Goal: Transaction & Acquisition: Purchase product/service

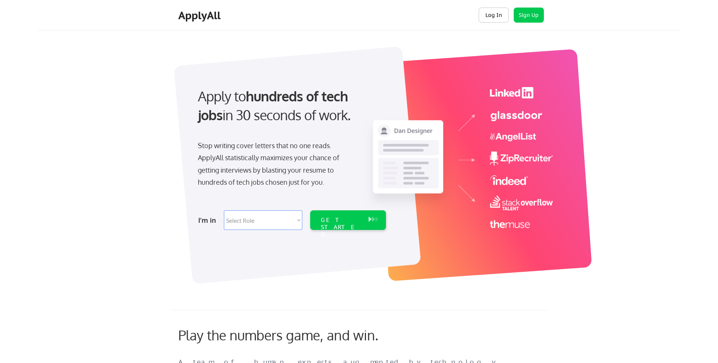
click at [488, 15] on button "Log In" at bounding box center [493, 15] width 30 height 15
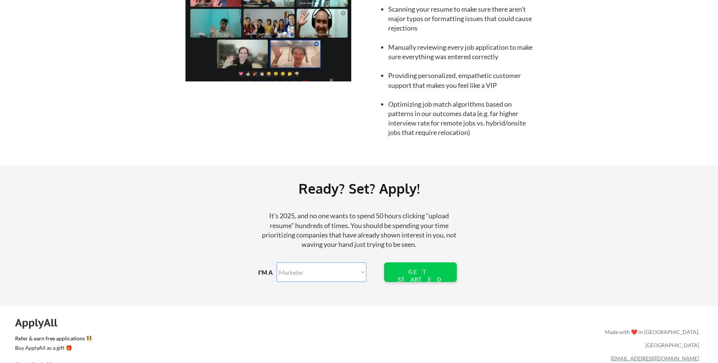
scroll to position [810, 0]
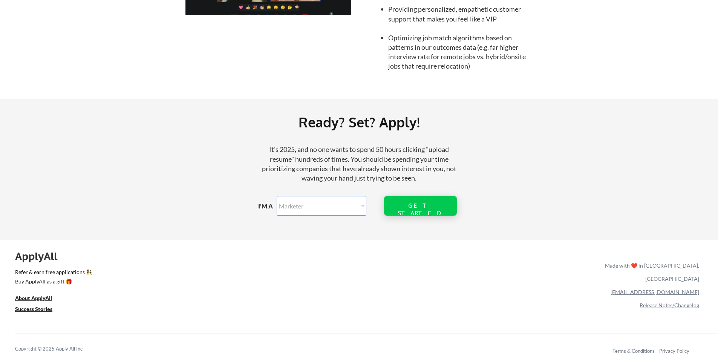
click at [400, 197] on div "GET STARTED" at bounding box center [420, 206] width 48 height 20
click at [419, 214] on div "GET STARTED" at bounding box center [420, 206] width 48 height 20
click at [341, 209] on select "Marketer Software Engineering Product Management Customer Success Sales UI/UX/P…" at bounding box center [322, 206] width 90 height 20
select select ""product""
click at [416, 208] on div "GET STARTED" at bounding box center [420, 209] width 48 height 14
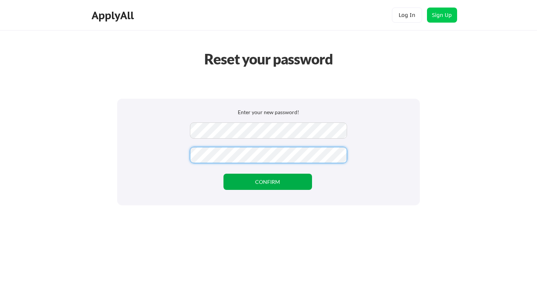
click at [246, 186] on button "CONFIRM" at bounding box center [267, 182] width 89 height 16
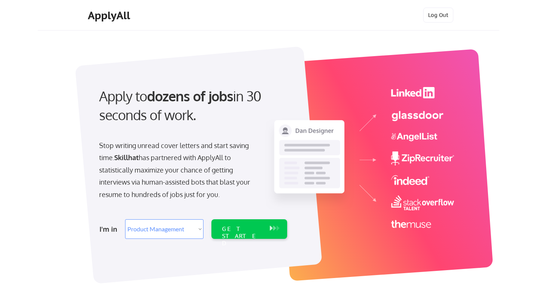
select select ""product""
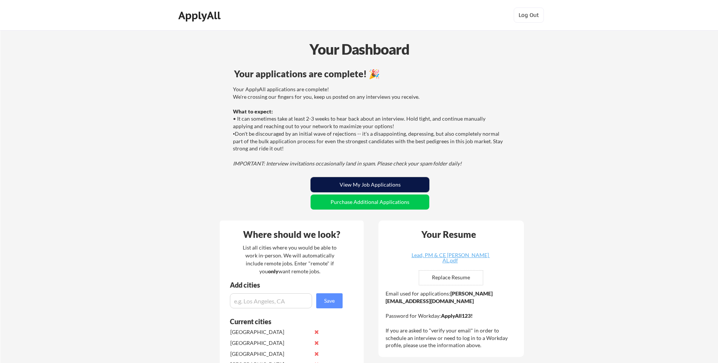
click at [368, 185] on button "View My Job Applications" at bounding box center [369, 184] width 119 height 15
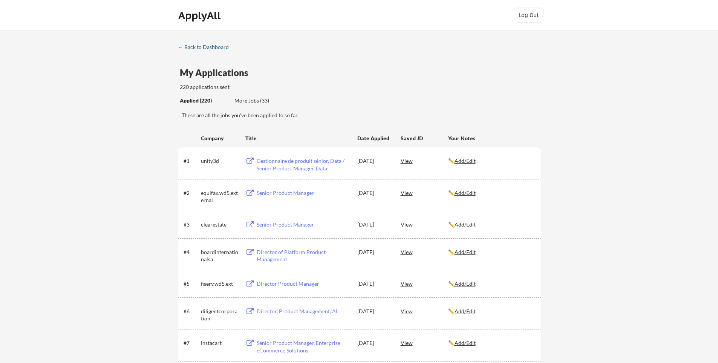
click at [200, 44] on div "← Back to Dashboard" at bounding box center [206, 46] width 57 height 5
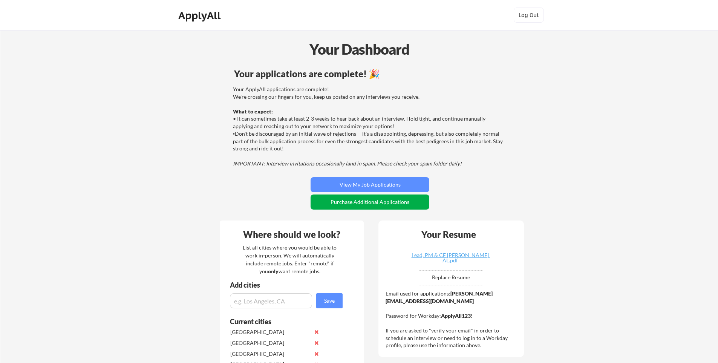
click at [386, 200] on button "Purchase Additional Applications" at bounding box center [369, 201] width 119 height 15
click at [458, 280] on input "file" at bounding box center [451, 277] width 64 height 14
click at [459, 274] on input "file" at bounding box center [451, 277] width 64 height 14
type input "C:\fakepath\Snr Product Resume Updtd AME.pdf"
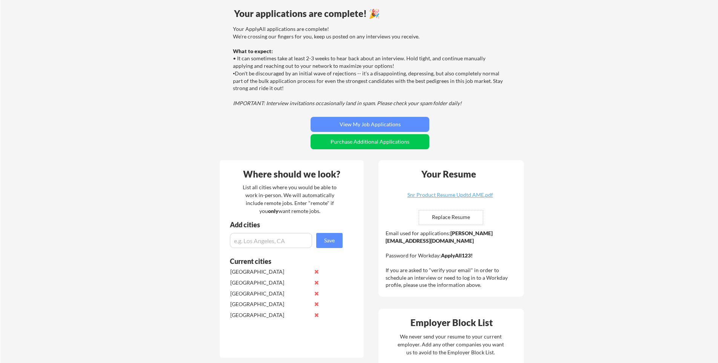
scroll to position [59, 0]
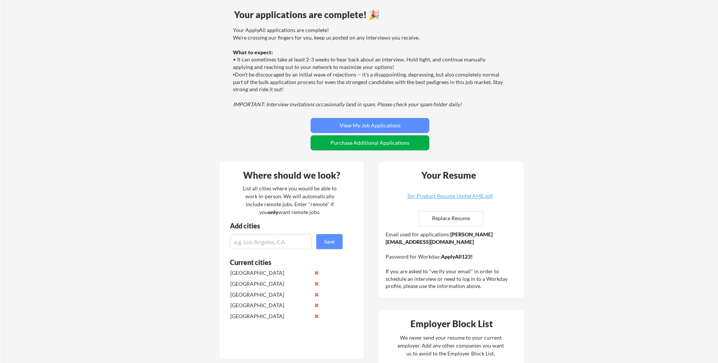
click at [397, 144] on button "Purchase Additional Applications" at bounding box center [369, 142] width 119 height 15
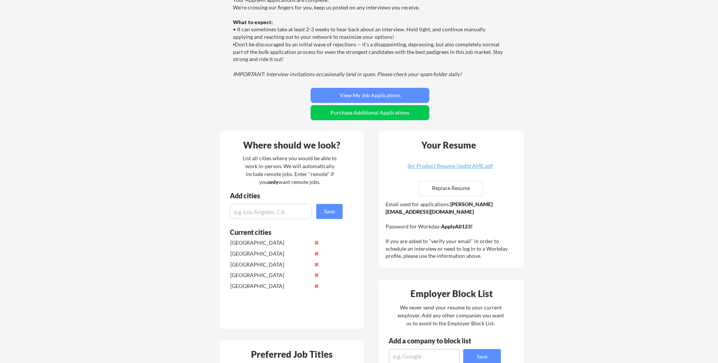
scroll to position [59, 0]
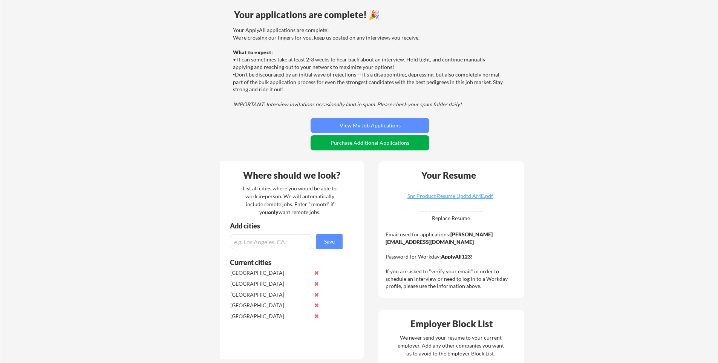
click at [353, 146] on button "Purchase Additional Applications" at bounding box center [369, 142] width 119 height 15
